Goal: Information Seeking & Learning: Find specific fact

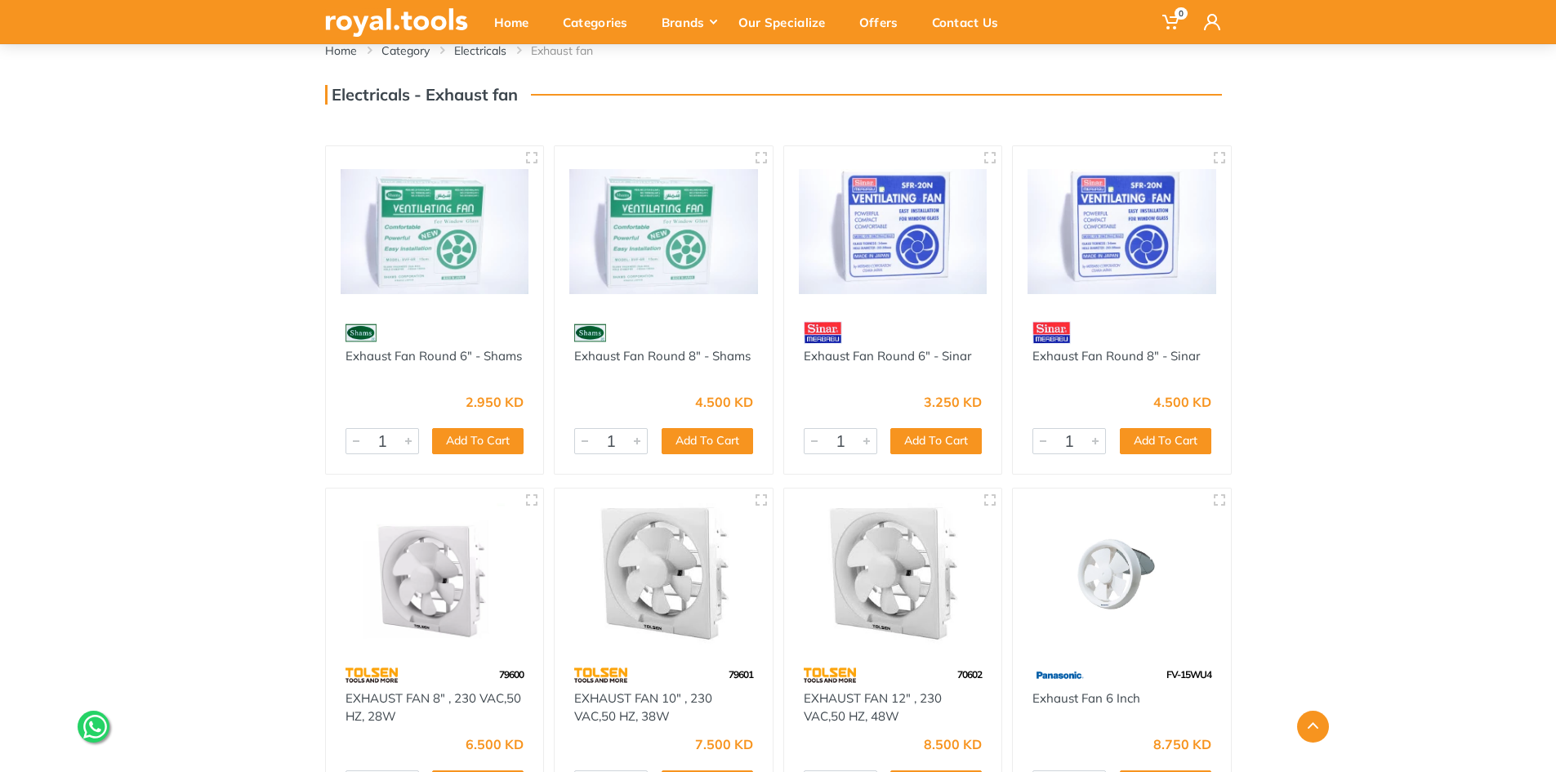
scroll to position [245, 0]
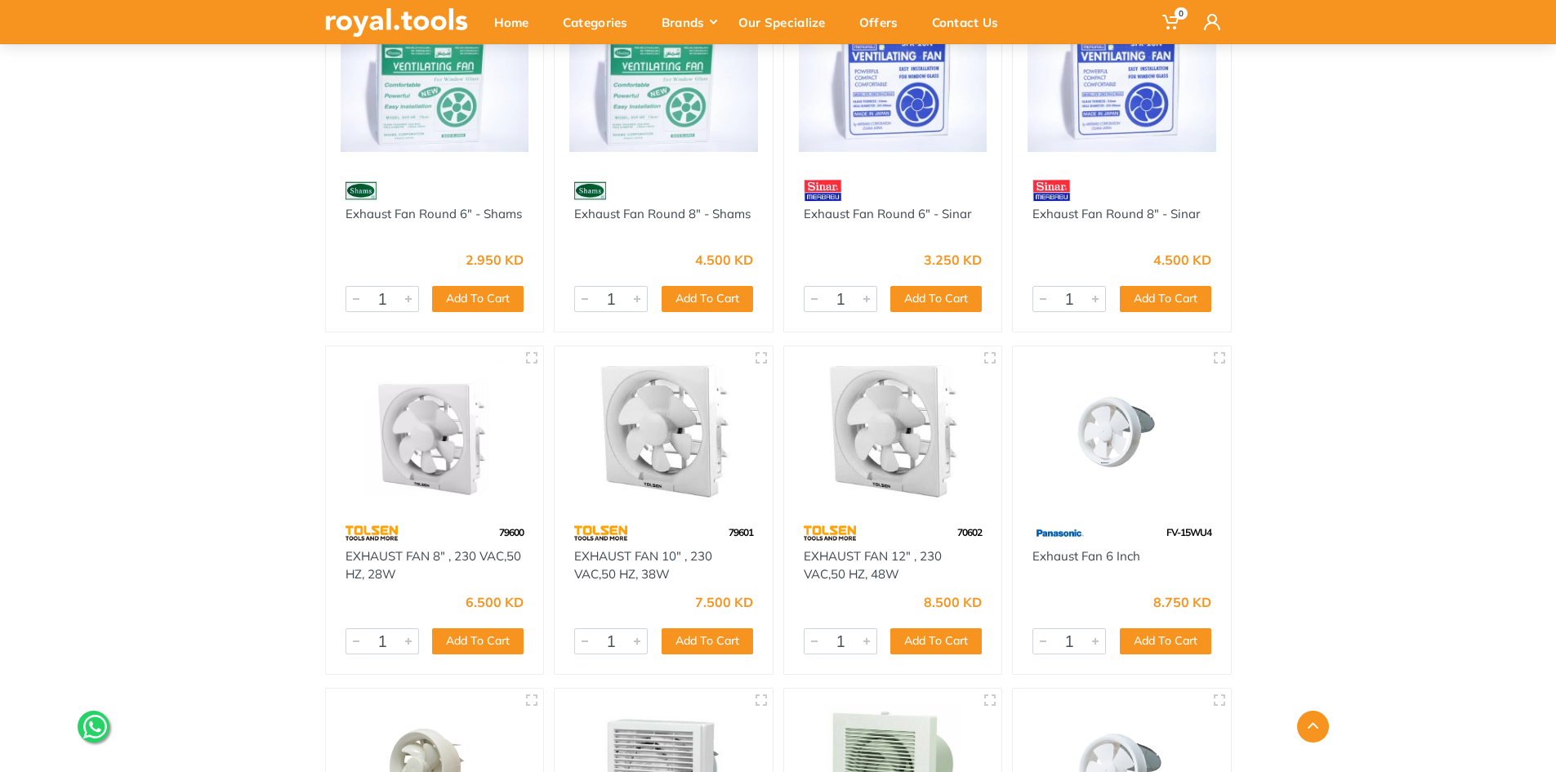
click at [861, 467] on img at bounding box center [893, 431] width 189 height 141
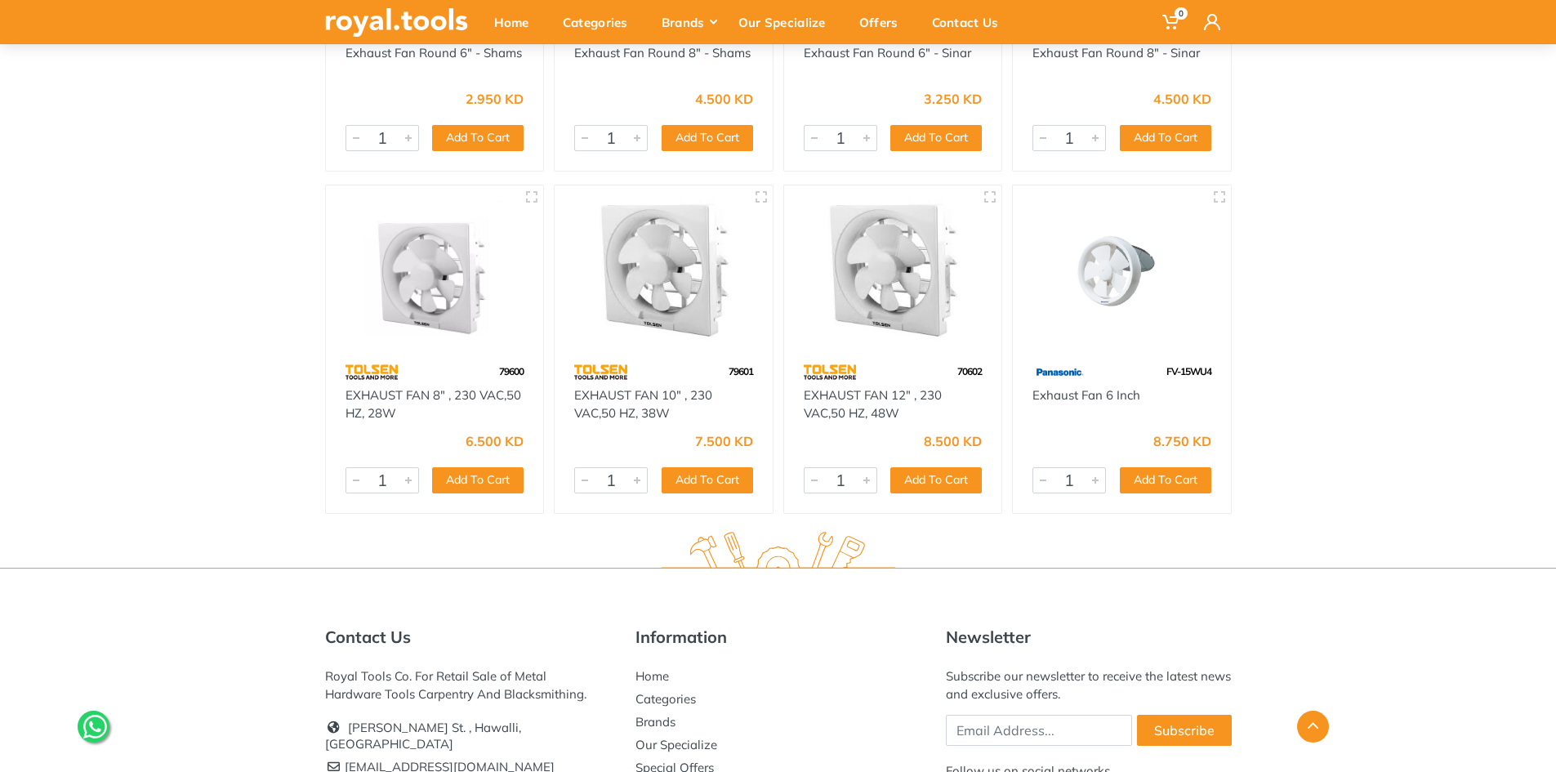
scroll to position [570, 0]
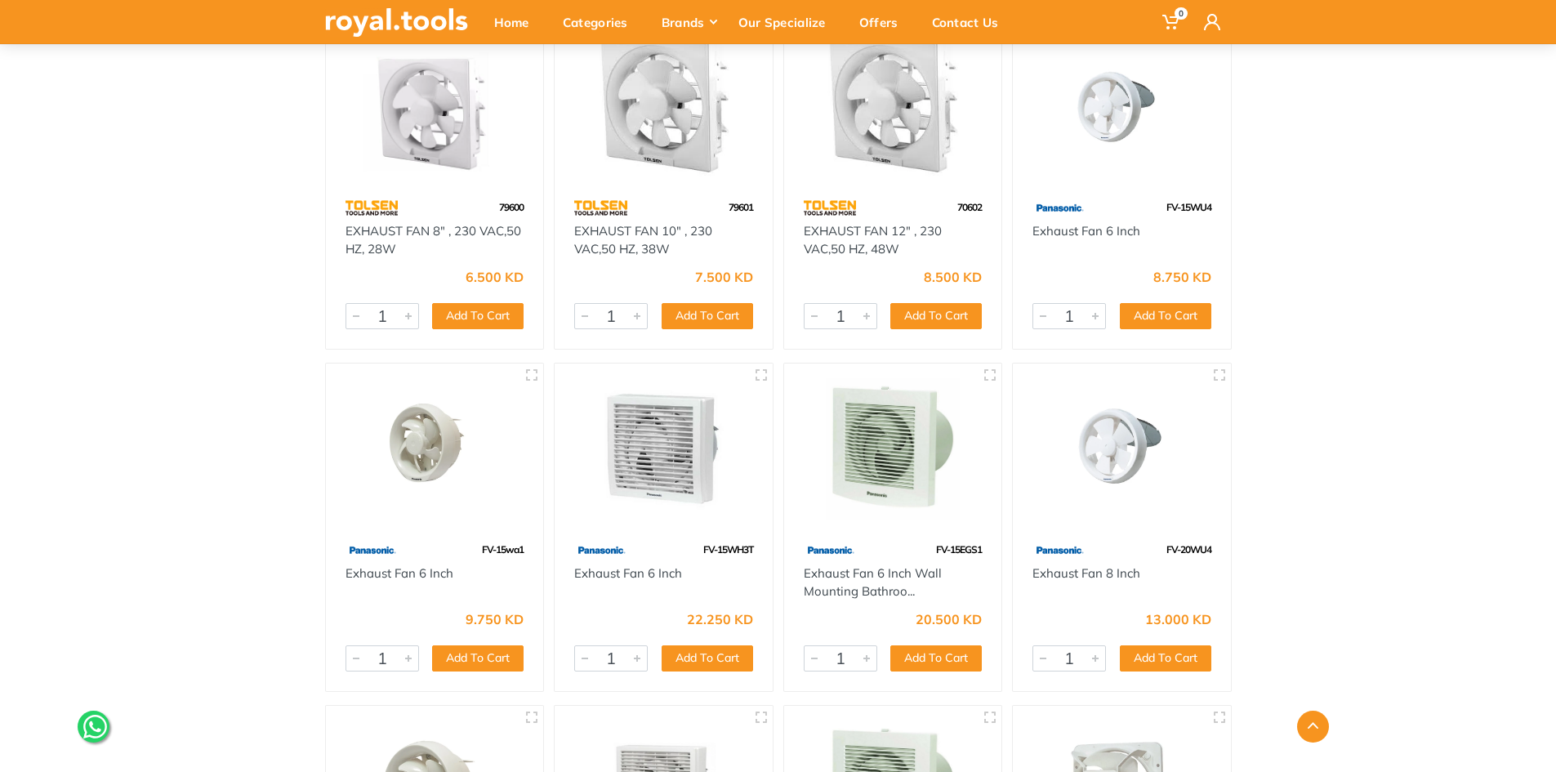
click at [659, 479] on img at bounding box center [663, 448] width 189 height 141
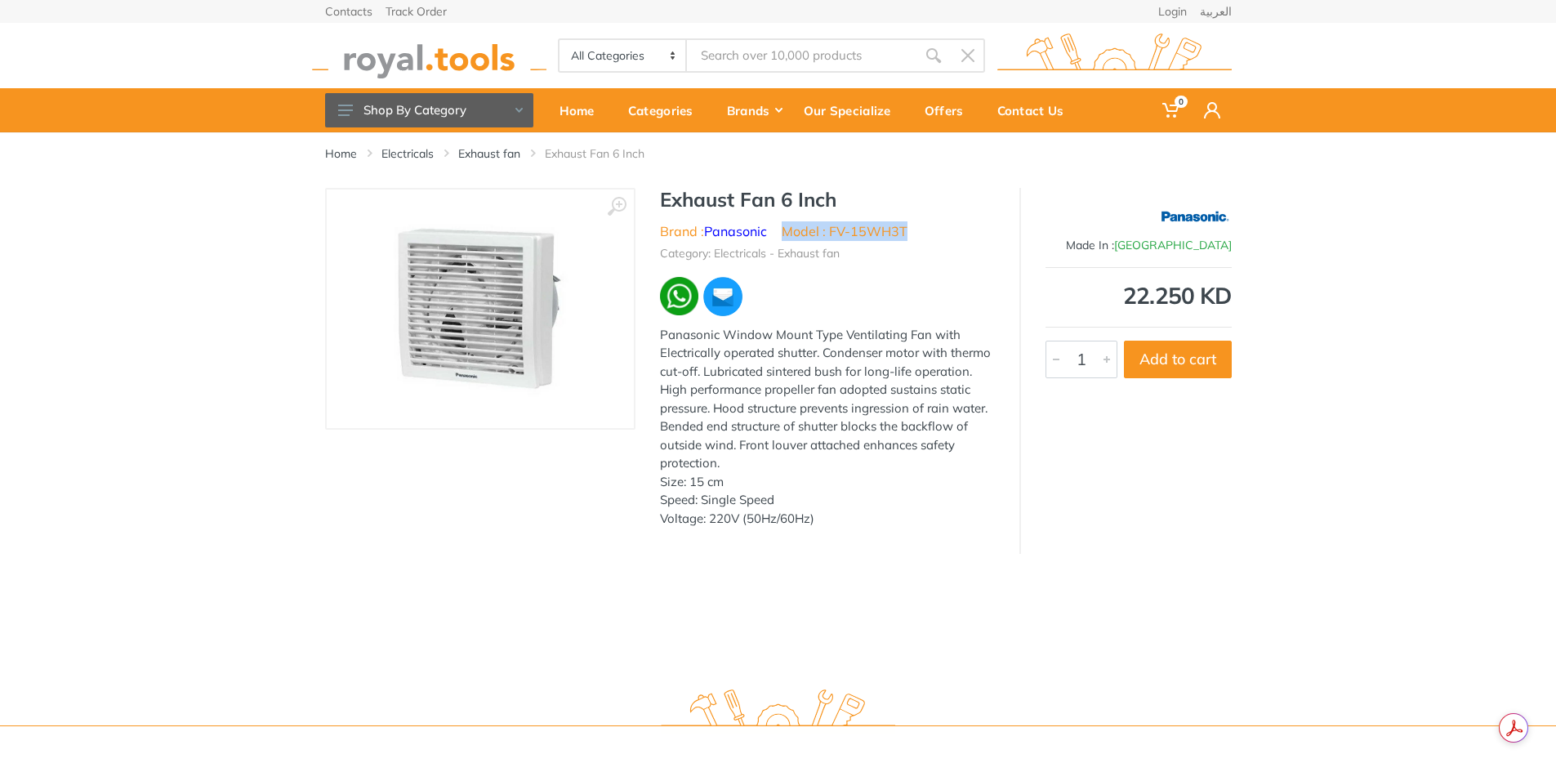
drag, startPoint x: 784, startPoint y: 232, endPoint x: 935, endPoint y: 235, distance: 152.0
click at [935, 235] on ul "Brand : Panasonic Model : FV-15WH3T" at bounding box center [827, 231] width 335 height 20
copy li "Model : FV-15WH3T"
click at [1177, 476] on div "Made In : Vietnam 22.250 KD 3381 1 Add to cart" at bounding box center [1126, 371] width 212 height 366
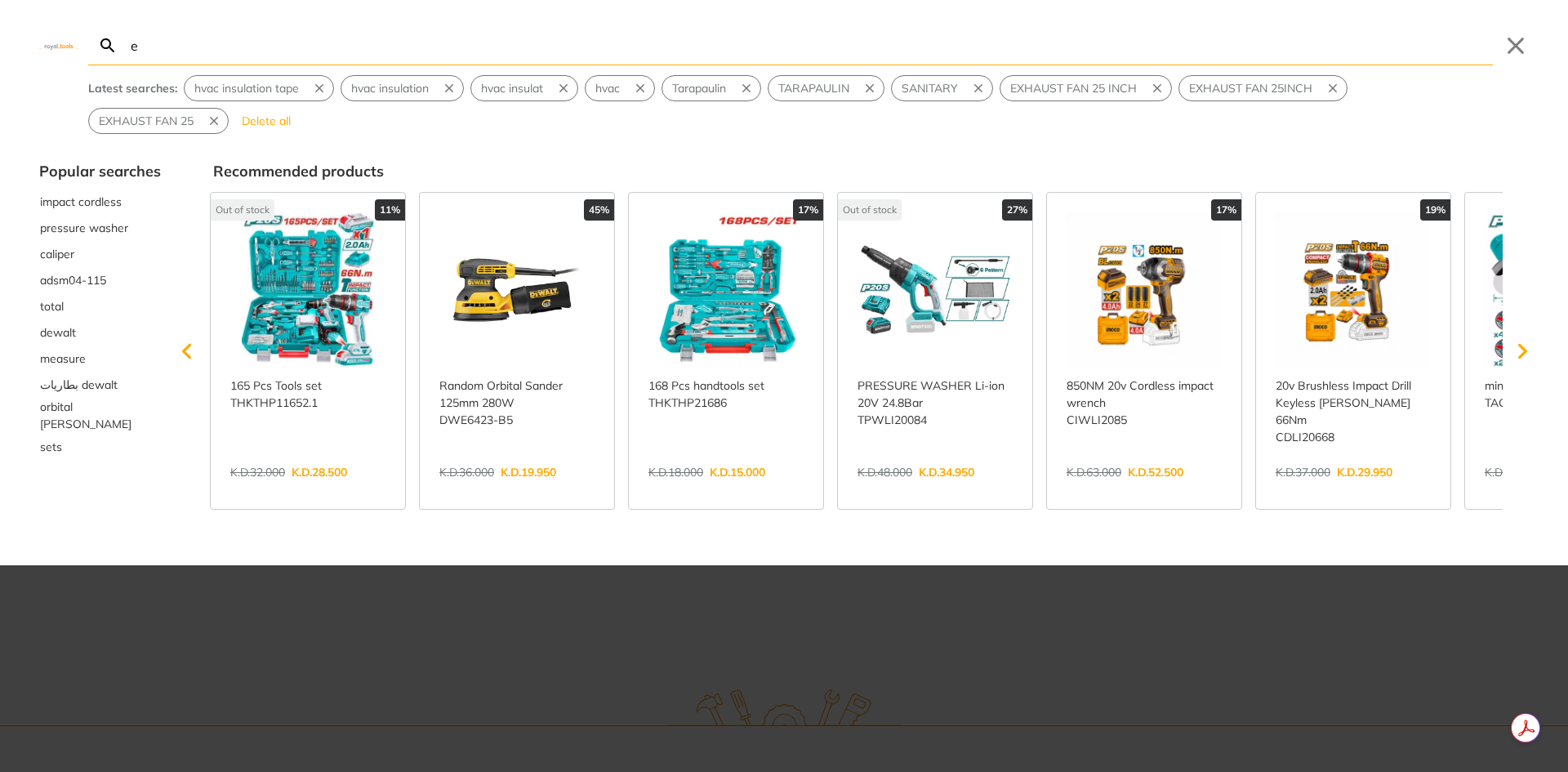
type input "e"
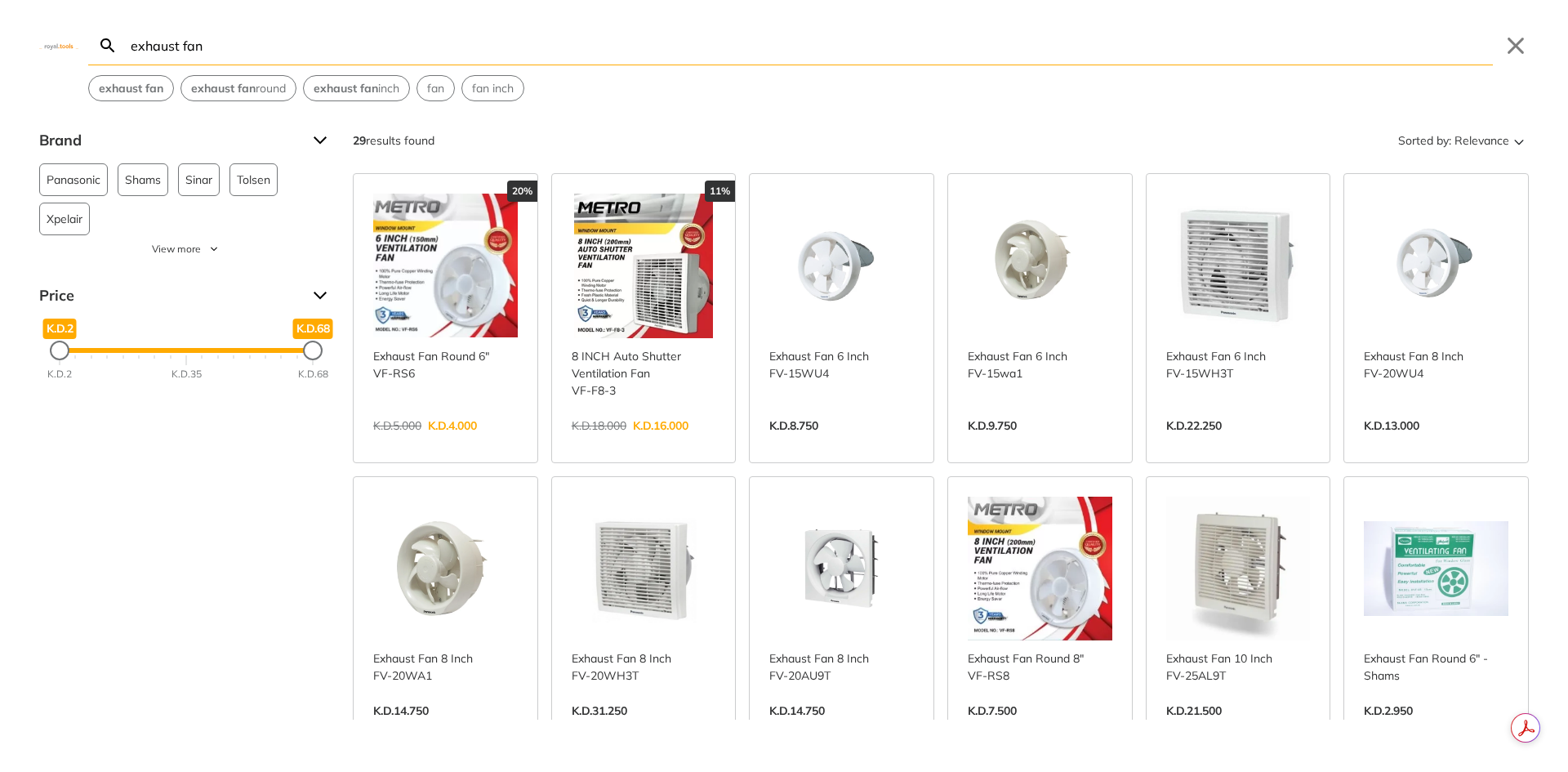
type input "exhaust fan"
click at [562, 111] on div "exhaust fan Search exhaust fan Submit Close exhaust fan exhaust fan round exhau…" at bounding box center [784, 386] width 1568 height 772
click at [56, 220] on span "Xpelair" at bounding box center [65, 218] width 36 height 31
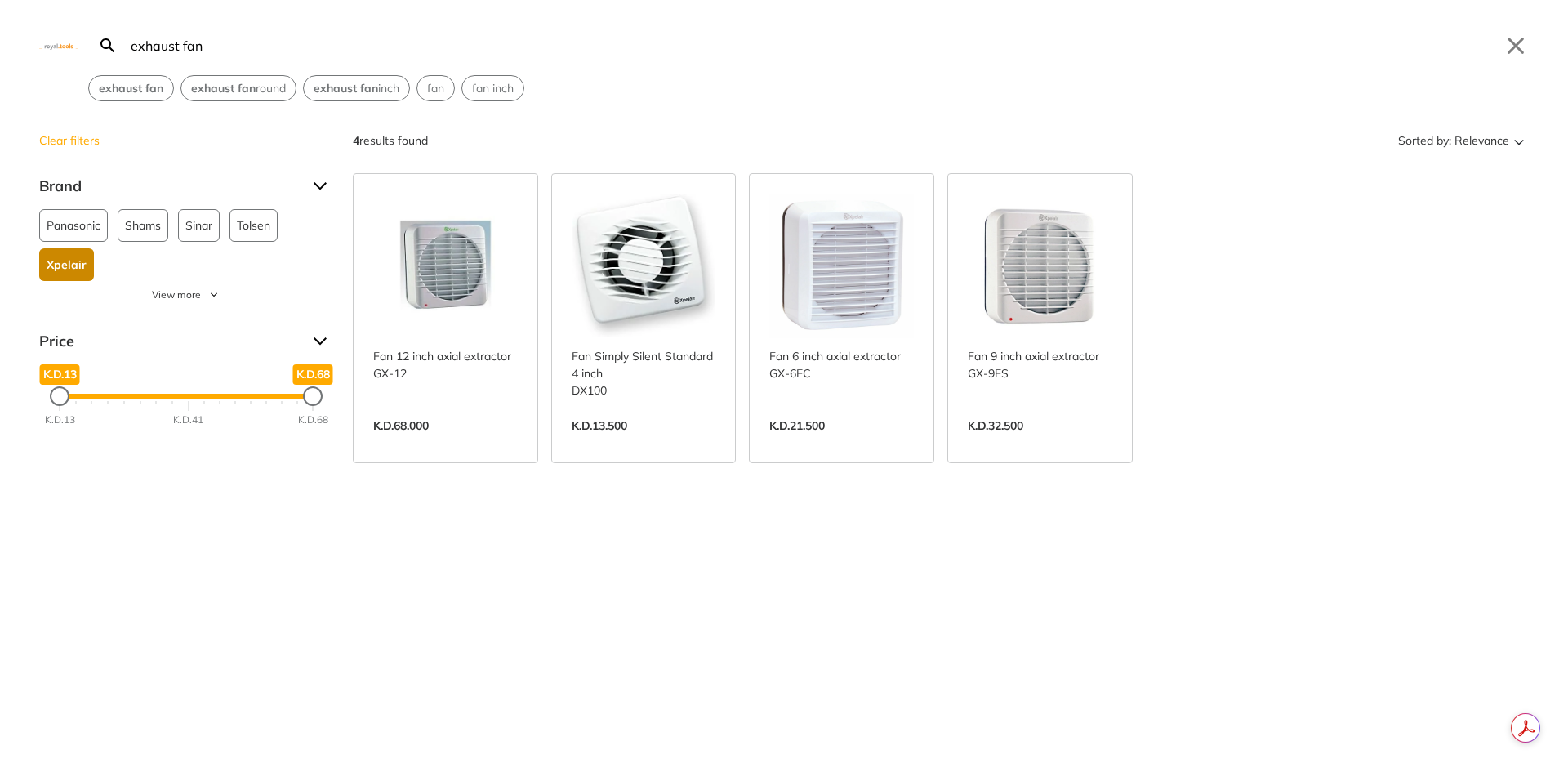
click at [1029, 443] on link "View more →" at bounding box center [1039, 443] width 145 height 0
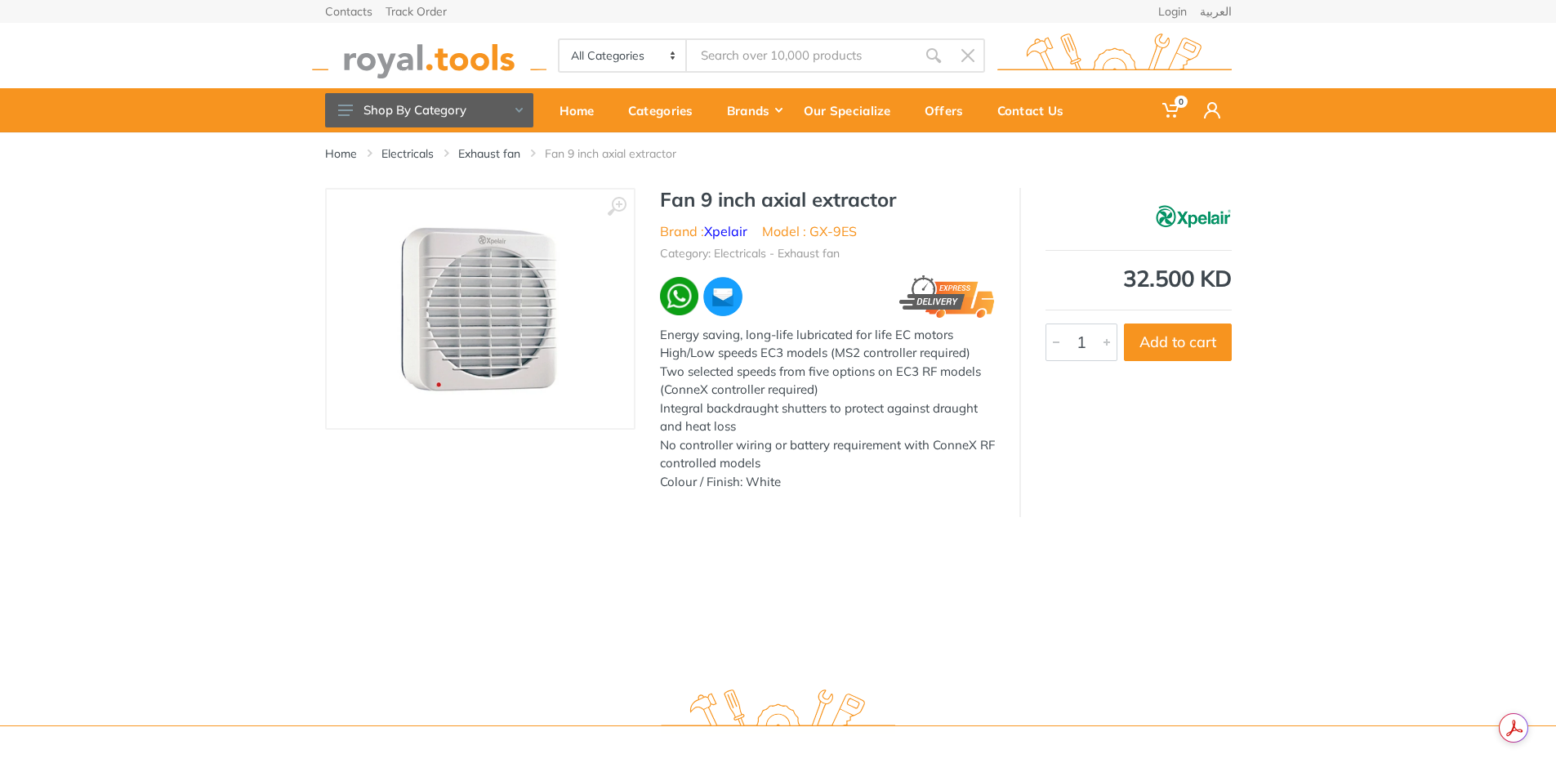
type input "exhaust fan"
drag, startPoint x: 808, startPoint y: 230, endPoint x: 865, endPoint y: 233, distance: 57.3
click at [865, 233] on ul "Brand : Xpelair Model : GX-9ES" at bounding box center [827, 231] width 335 height 20
copy li "GX-9ES"
